Goal: Information Seeking & Learning: Learn about a topic

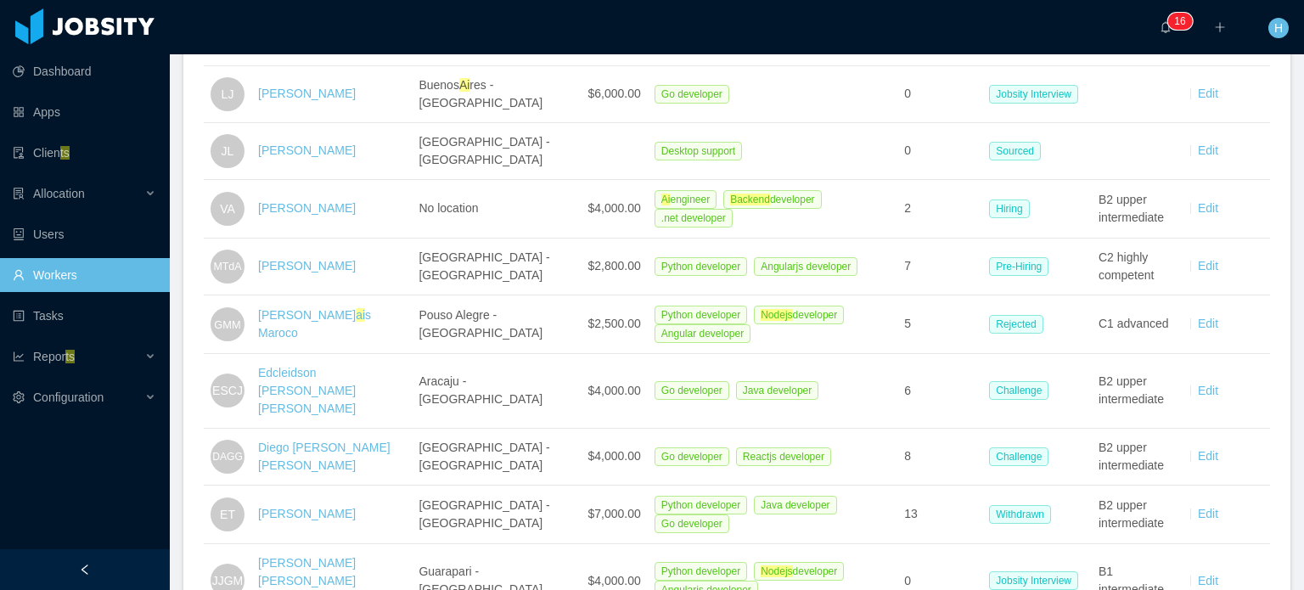
scroll to position [2175, 0]
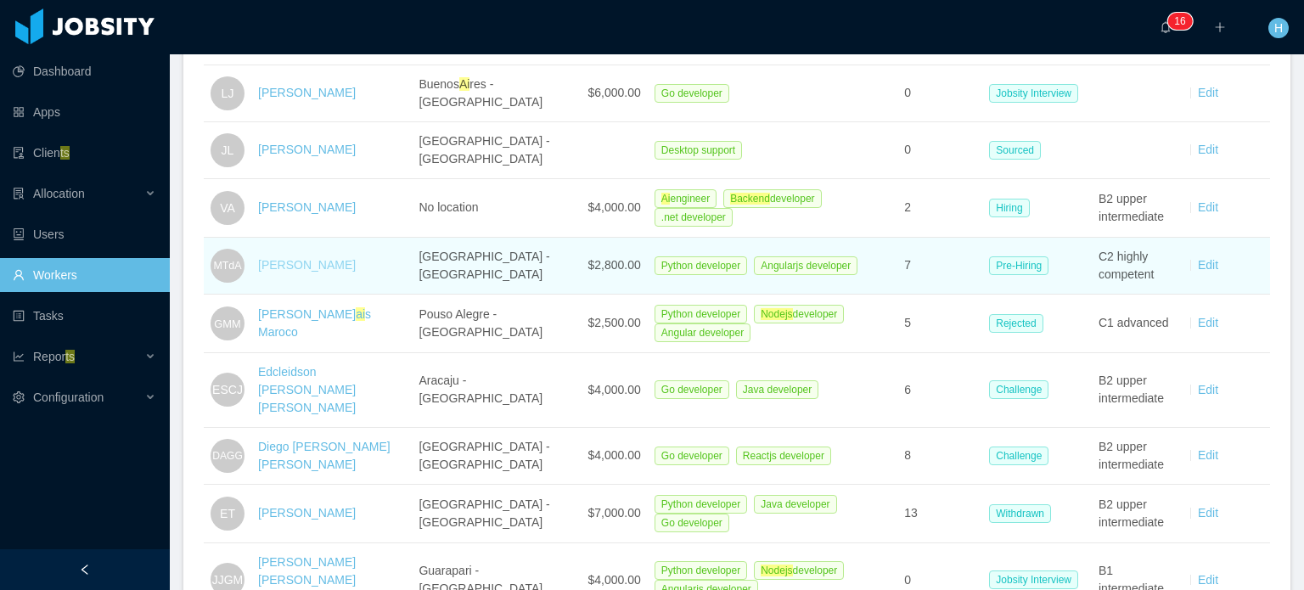
click at [328, 258] on link "Mariana Tuma de Athayde" at bounding box center [307, 265] width 98 height 14
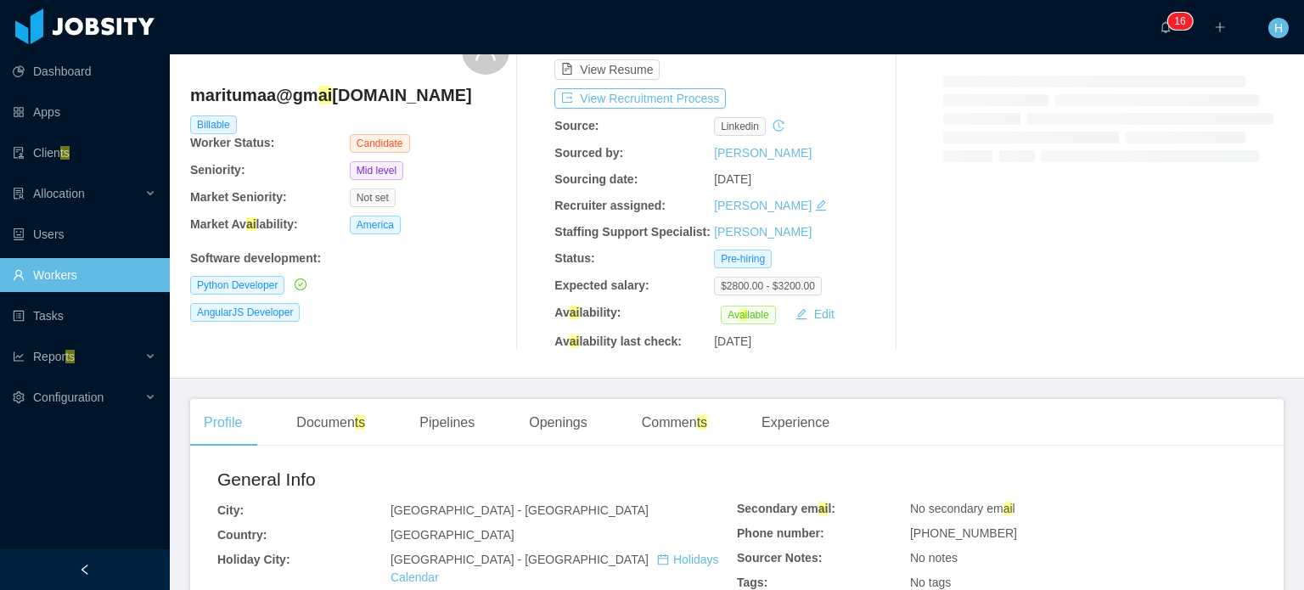
scroll to position [90, 0]
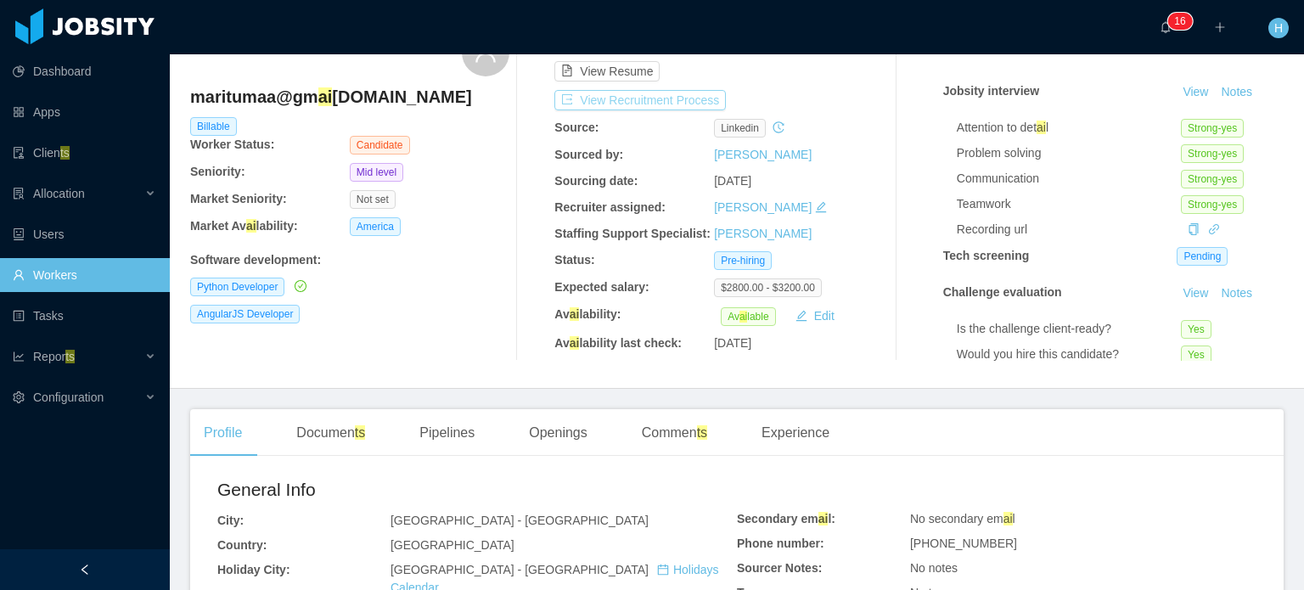
click at [593, 104] on button "View Recruitment Process" at bounding box center [639, 100] width 171 height 20
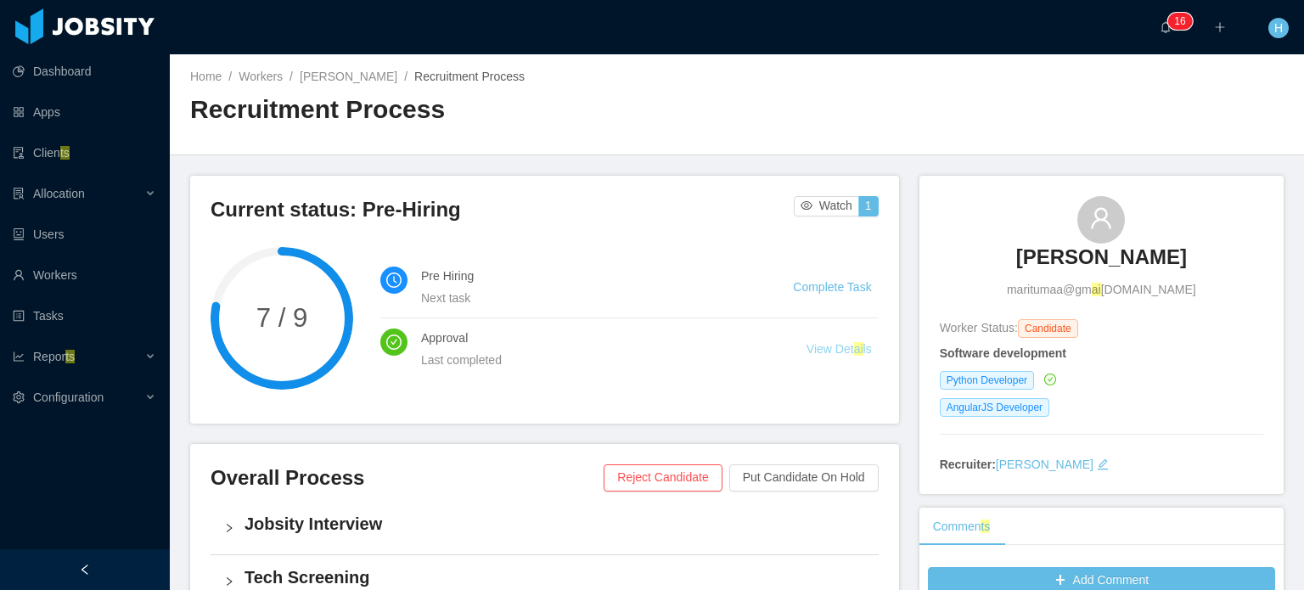
click at [820, 348] on link "View Det ai ls" at bounding box center [838, 349] width 65 height 14
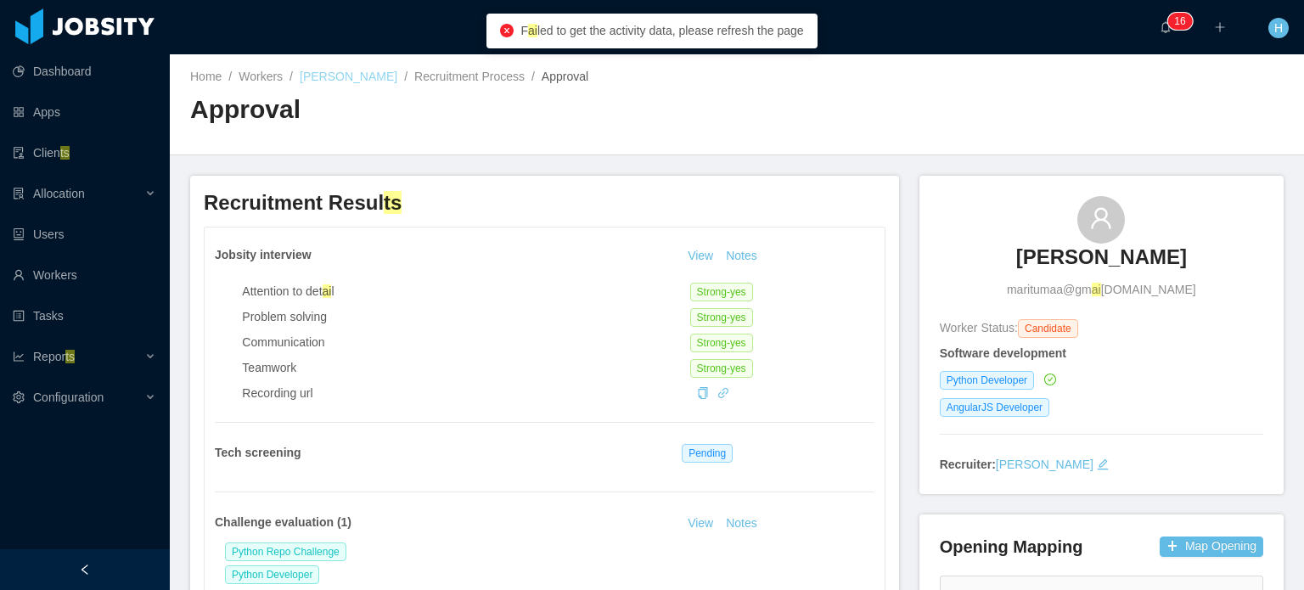
click at [397, 77] on link "[PERSON_NAME]" at bounding box center [349, 77] width 98 height 14
